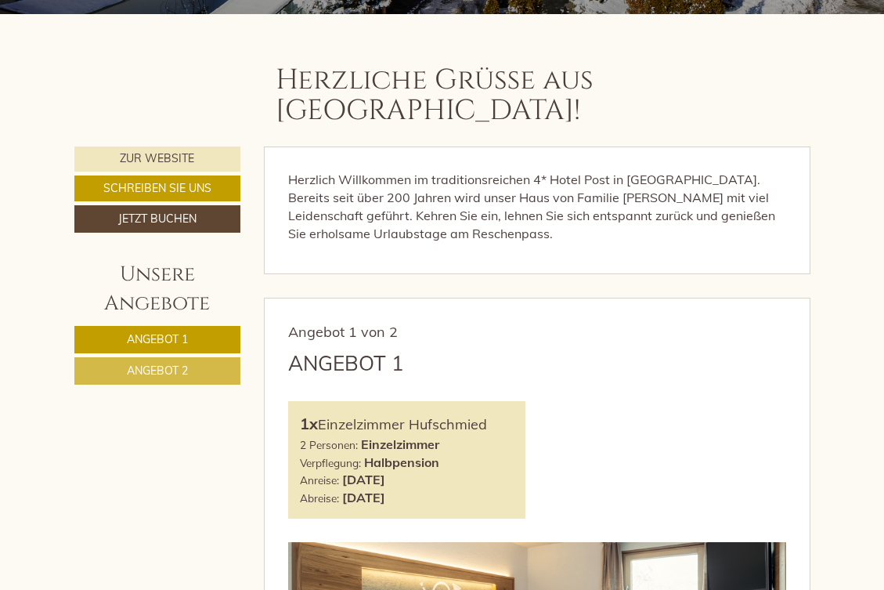
scroll to position [447, 0]
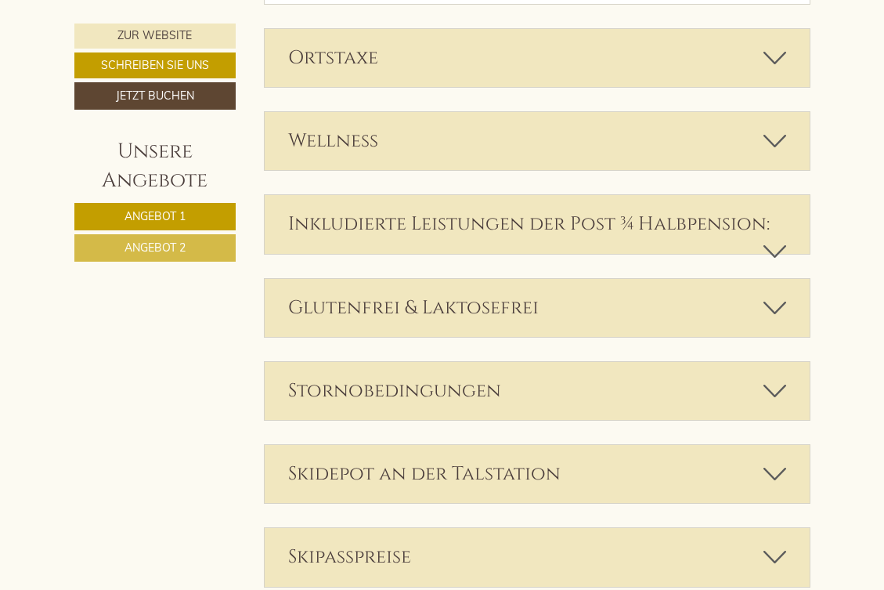
scroll to position [2704, 0]
click at [781, 377] on icon at bounding box center [775, 390] width 23 height 27
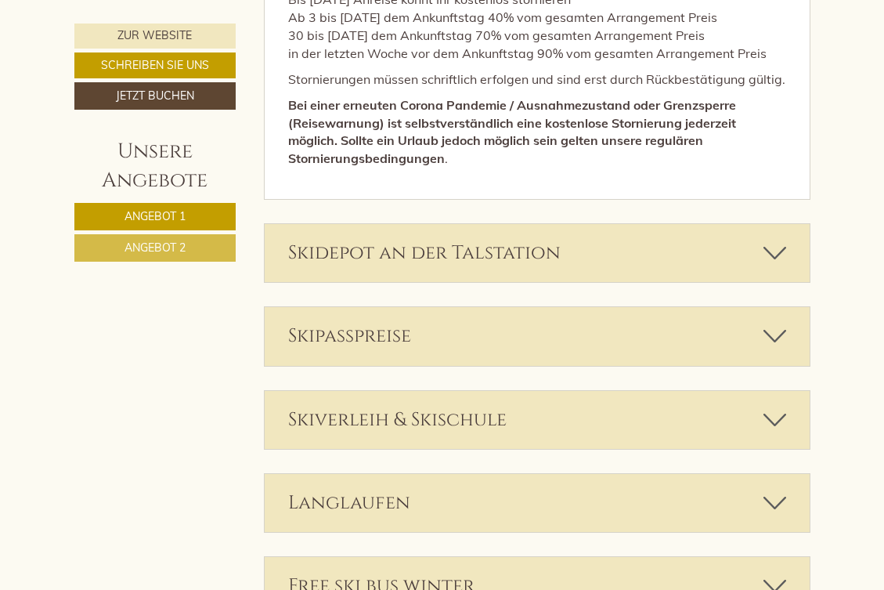
scroll to position [3246, 0]
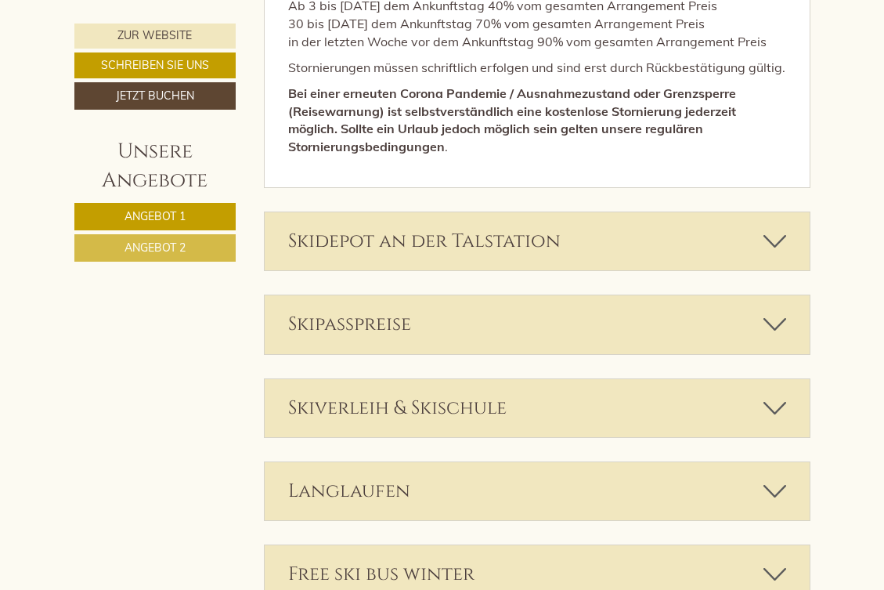
click at [756, 212] on div "Skidepot an der Talstation" at bounding box center [537, 241] width 545 height 58
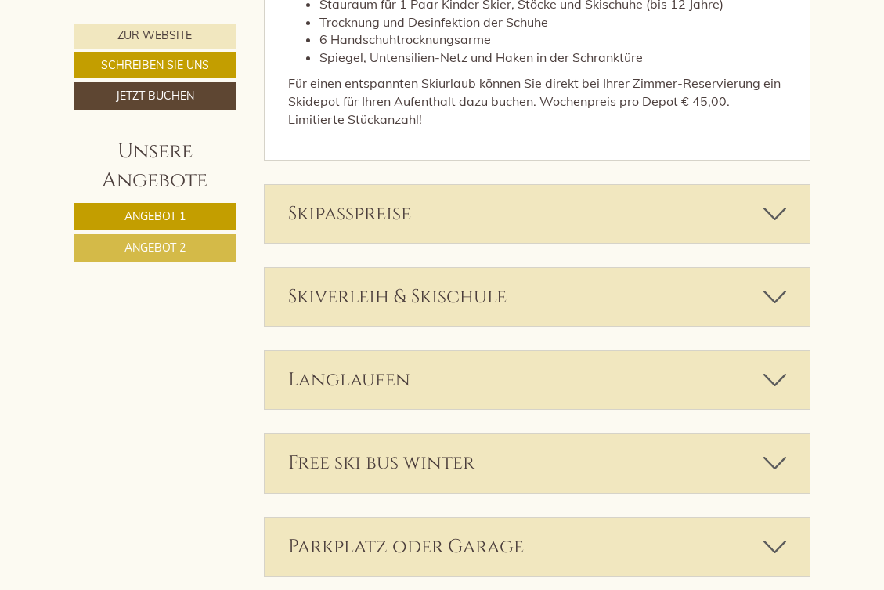
scroll to position [3632, 0]
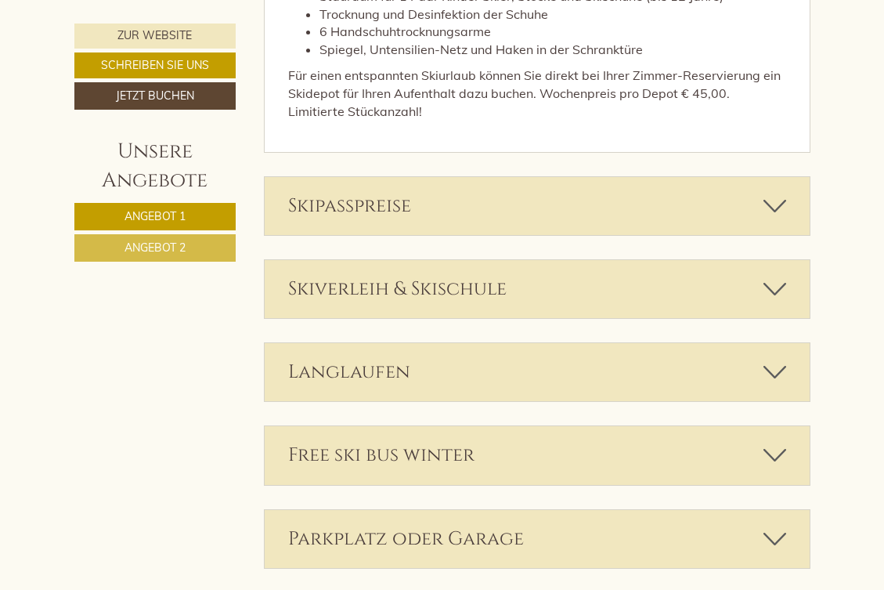
click at [777, 193] on icon at bounding box center [775, 206] width 23 height 27
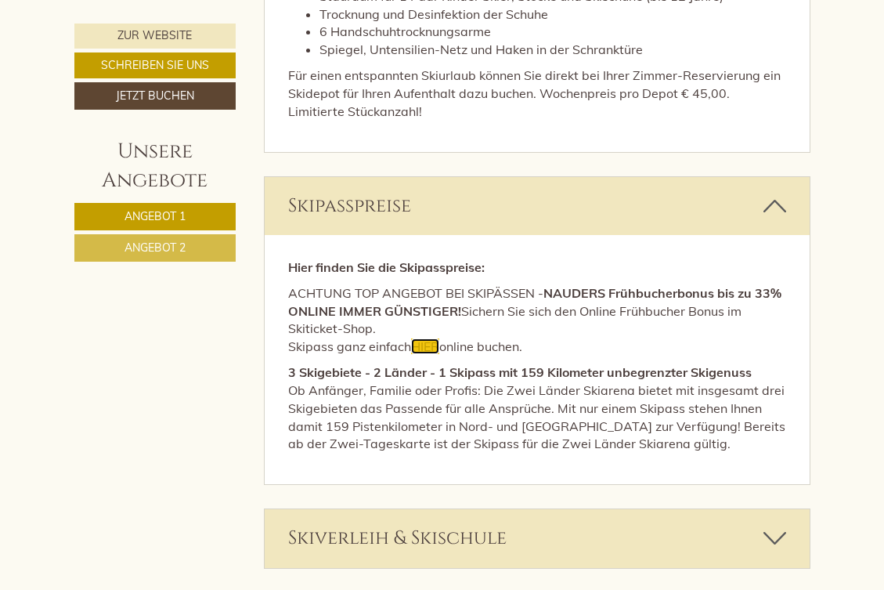
click at [426, 338] on span "HIER" at bounding box center [425, 346] width 28 height 16
click at [428, 338] on span "HIER" at bounding box center [425, 346] width 28 height 16
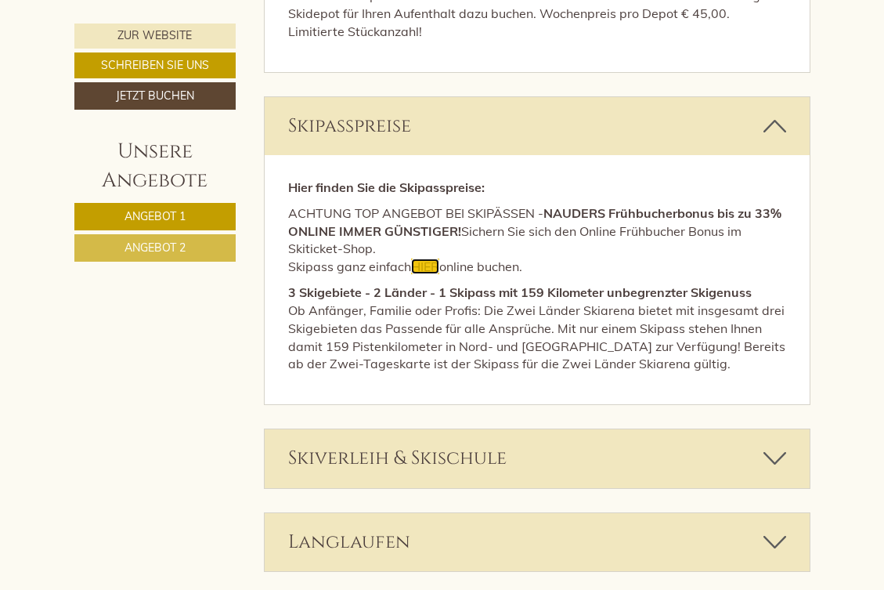
scroll to position [3721, 0]
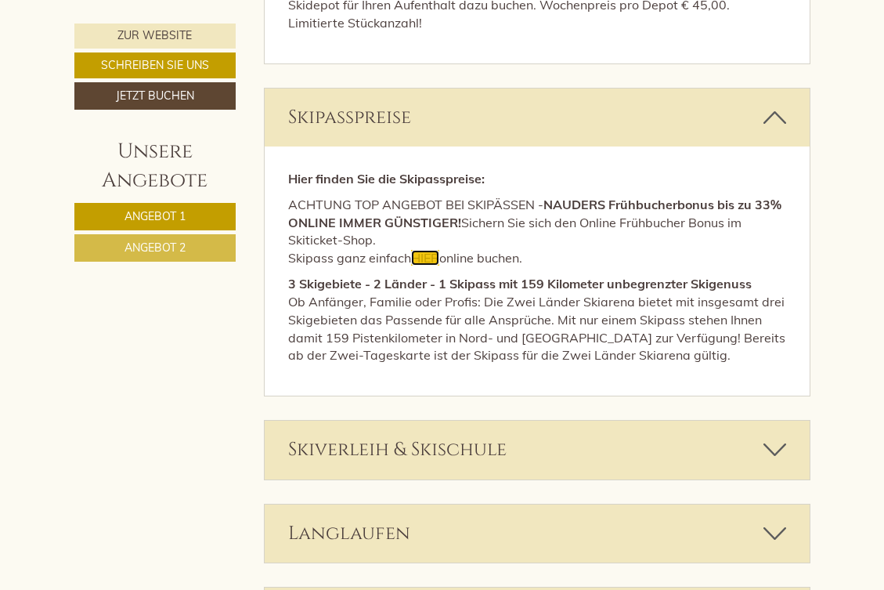
click at [431, 250] on span "HIER" at bounding box center [425, 258] width 28 height 16
click at [778, 436] on icon at bounding box center [775, 449] width 23 height 27
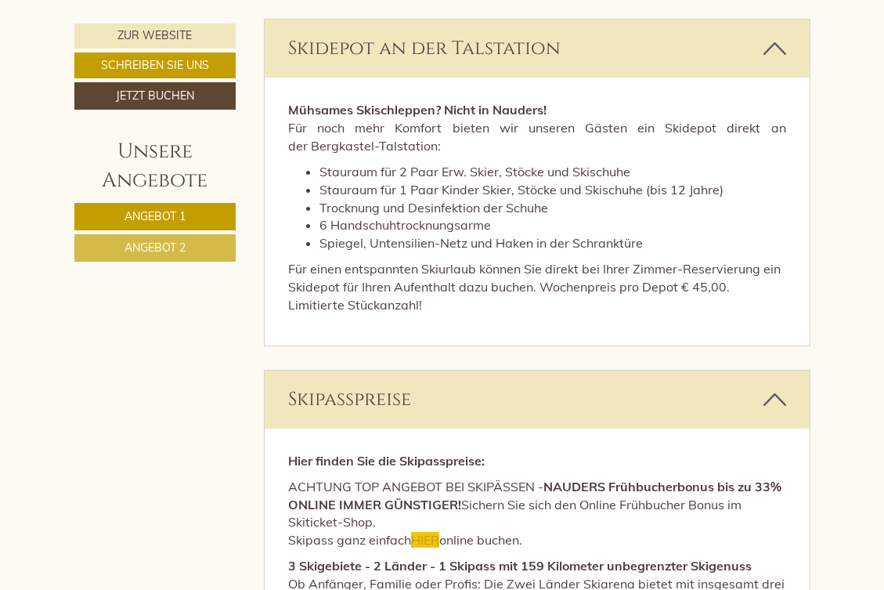
scroll to position [3437, 0]
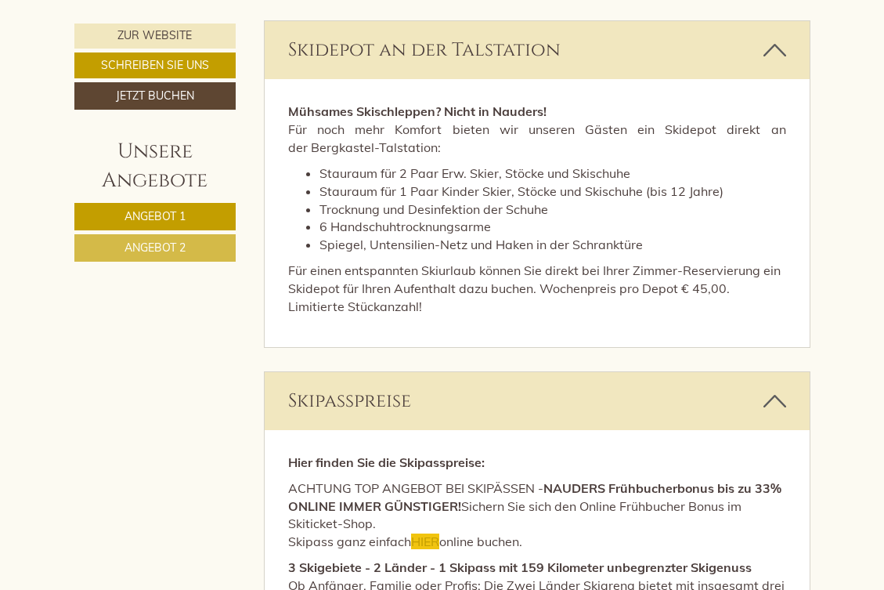
click at [545, 486] on p "ACHTUNG TOP ANGEBOT BEI SKIPÄSSEN - NAUDERS Frühbucherbonus bis zu 33% ONLINE I…" at bounding box center [537, 514] width 498 height 71
click at [423, 533] on span "HIER" at bounding box center [425, 541] width 28 height 16
click at [508, 479] on p "ACHTUNG TOP ANGEBOT BEI SKIPÄSSEN - NAUDERS Frühbucherbonus bis zu 33% ONLINE I…" at bounding box center [537, 514] width 498 height 71
click at [427, 533] on span "HIER" at bounding box center [425, 541] width 28 height 16
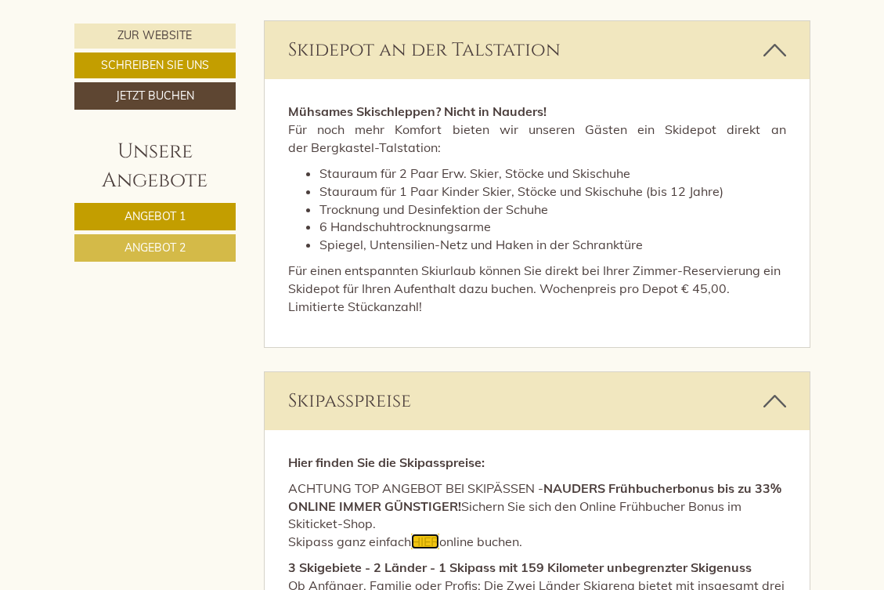
click at [427, 533] on span "HIER" at bounding box center [425, 541] width 28 height 16
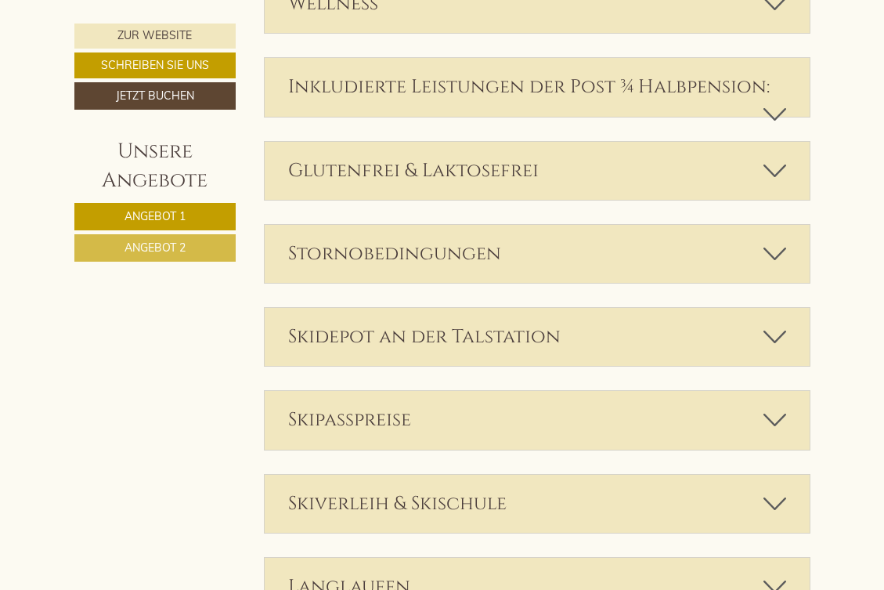
click at [777, 406] on icon at bounding box center [775, 419] width 23 height 27
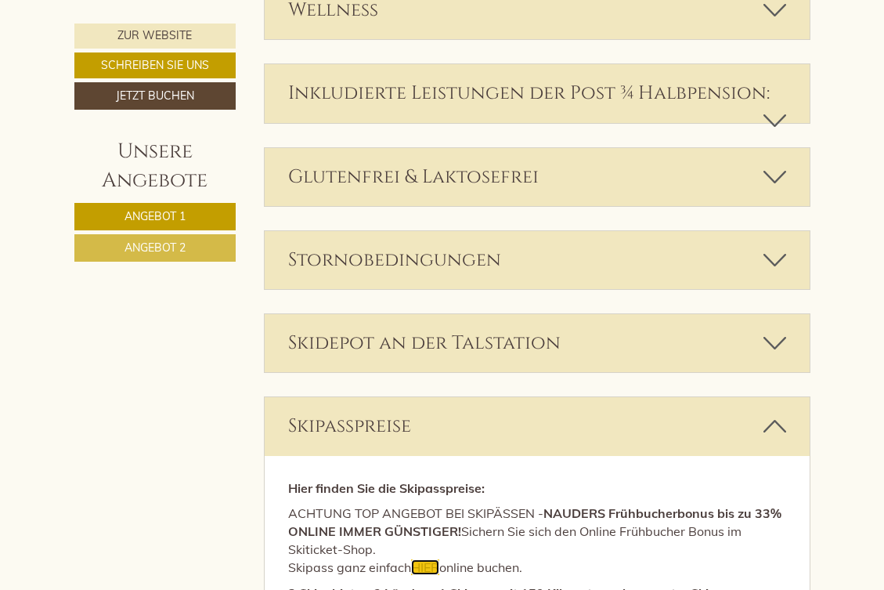
click at [428, 559] on span "HIER" at bounding box center [425, 567] width 28 height 16
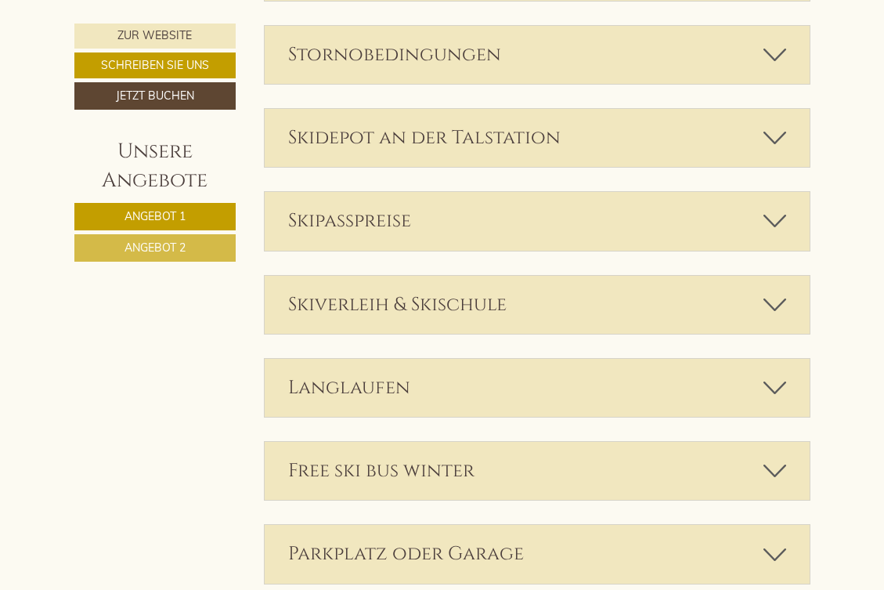
scroll to position [3046, 0]
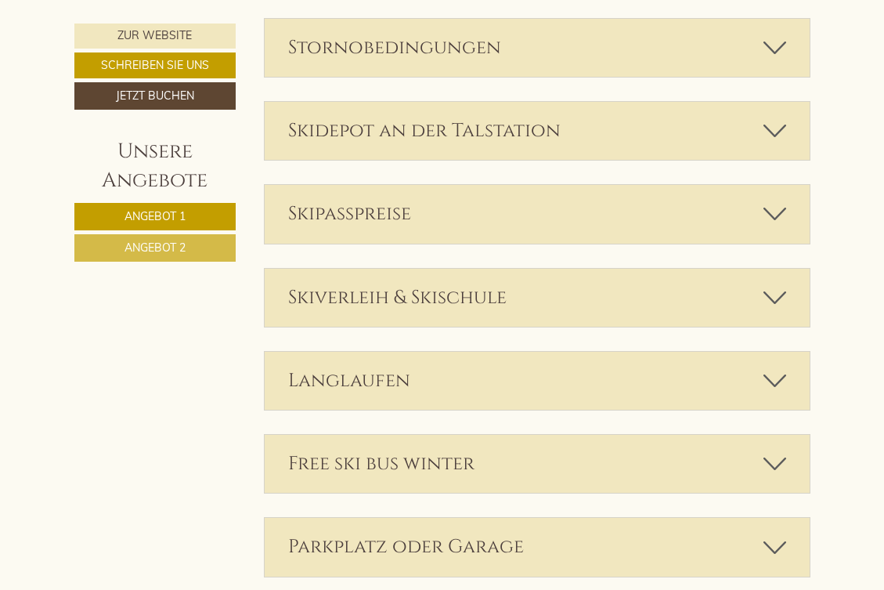
click at [777, 450] on icon at bounding box center [775, 463] width 23 height 27
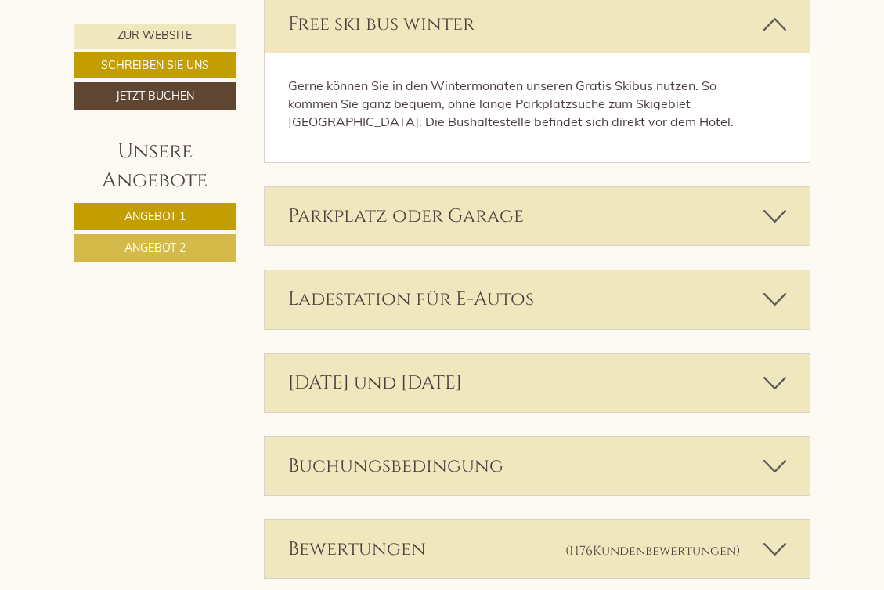
scroll to position [3487, 0]
click at [773, 201] on icon at bounding box center [775, 214] width 23 height 27
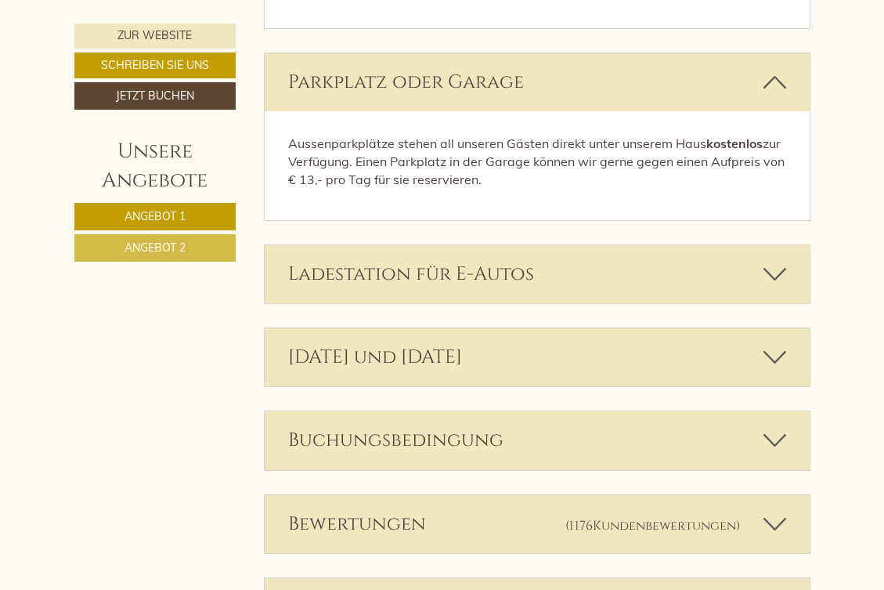
scroll to position [3650, 0]
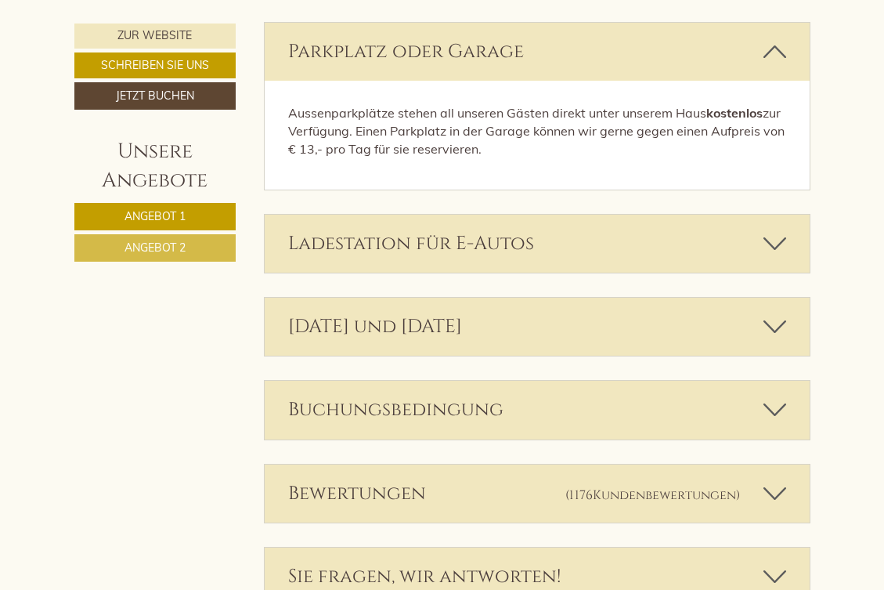
click at [789, 381] on div "Buchungsbedingung" at bounding box center [537, 410] width 545 height 58
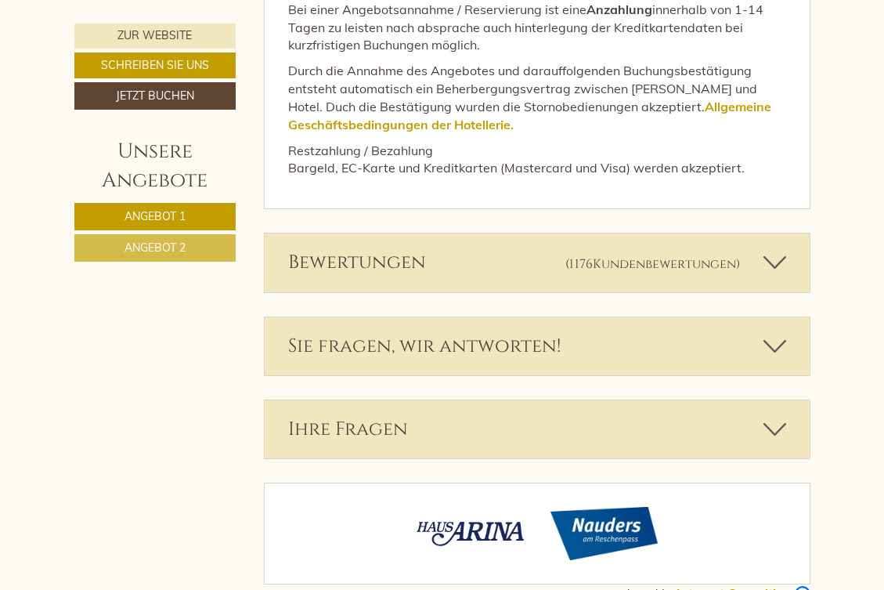
scroll to position [4114, 0]
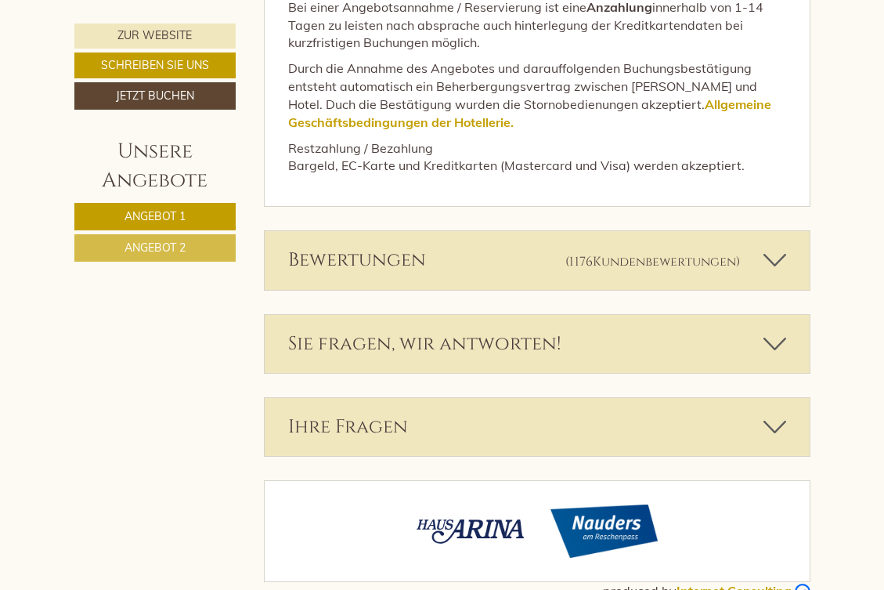
click at [738, 402] on div "Ihre Fragen" at bounding box center [537, 427] width 545 height 58
